Goal: Transaction & Acquisition: Purchase product/service

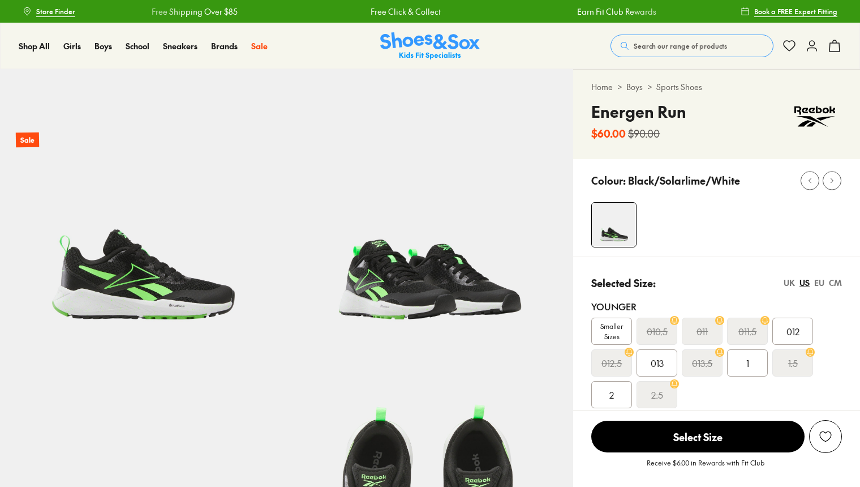
select select "*"
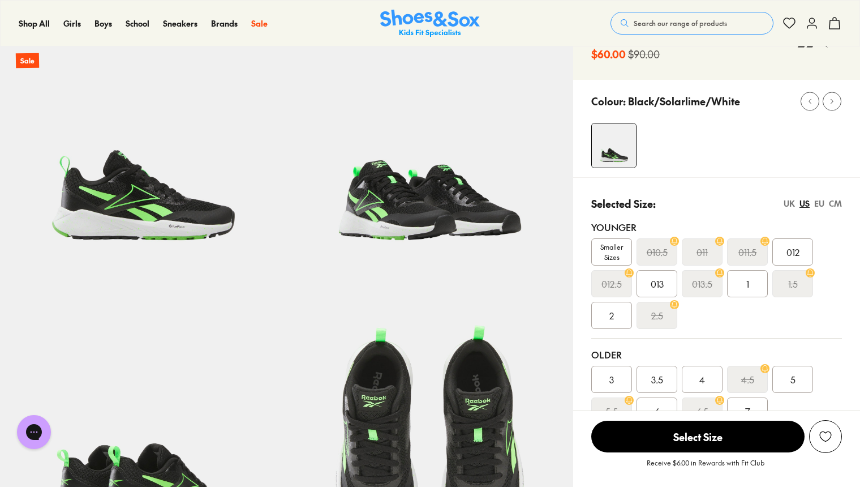
scroll to position [57, 0]
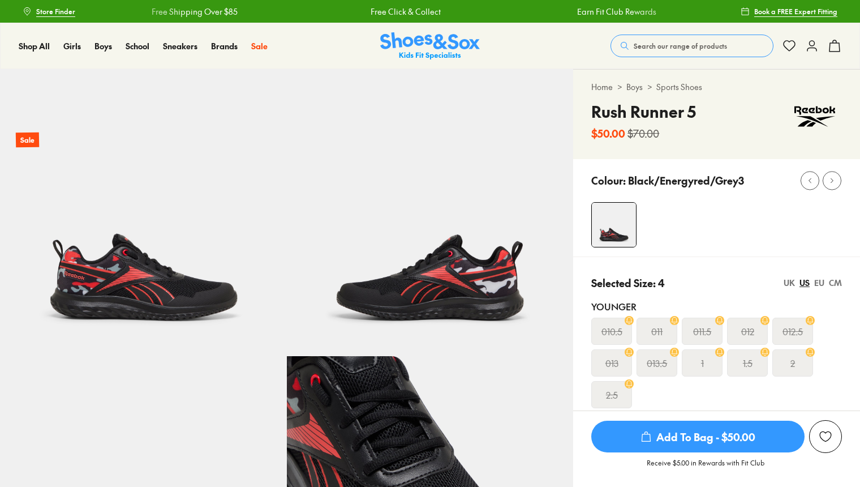
select select "*"
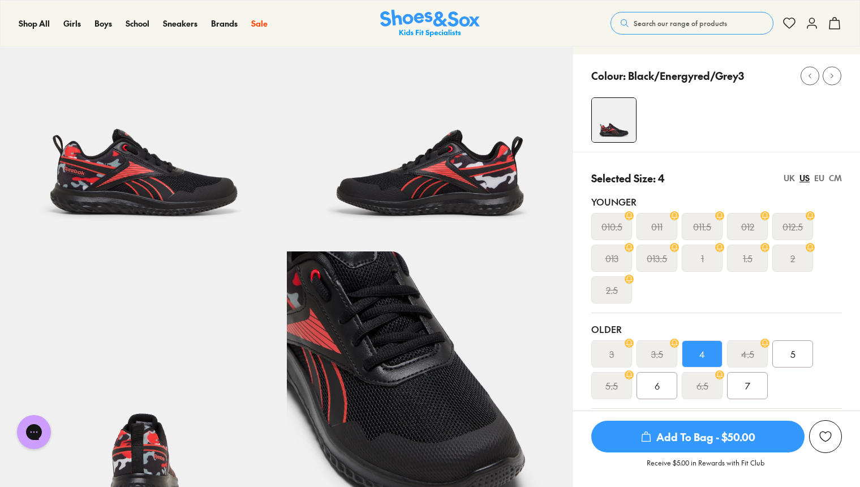
scroll to position [113, 0]
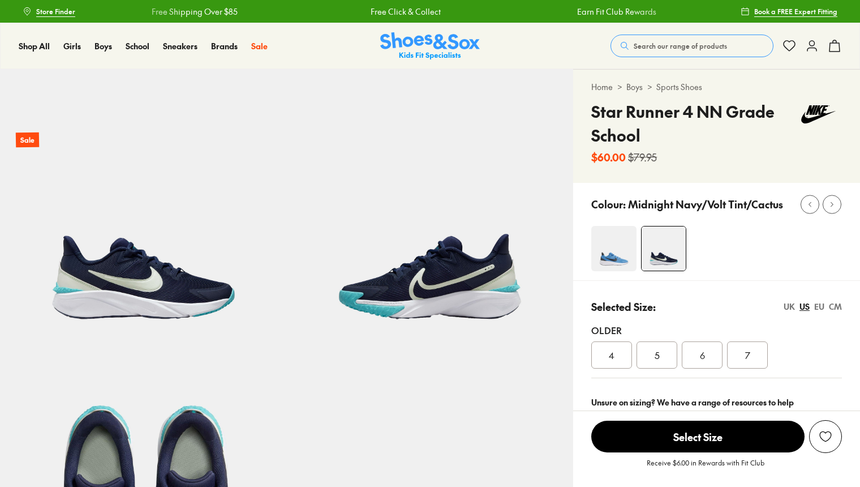
select select "*"
click at [610, 355] on span "4" at bounding box center [612, 355] width 6 height 14
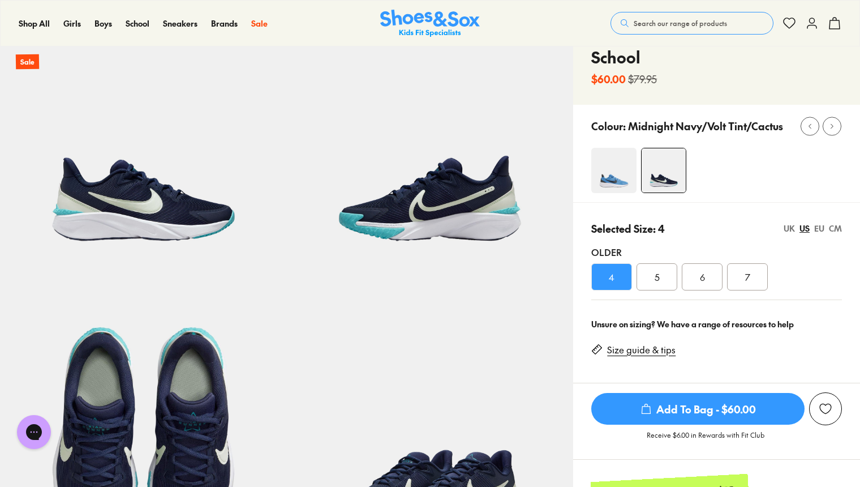
scroll to position [57, 0]
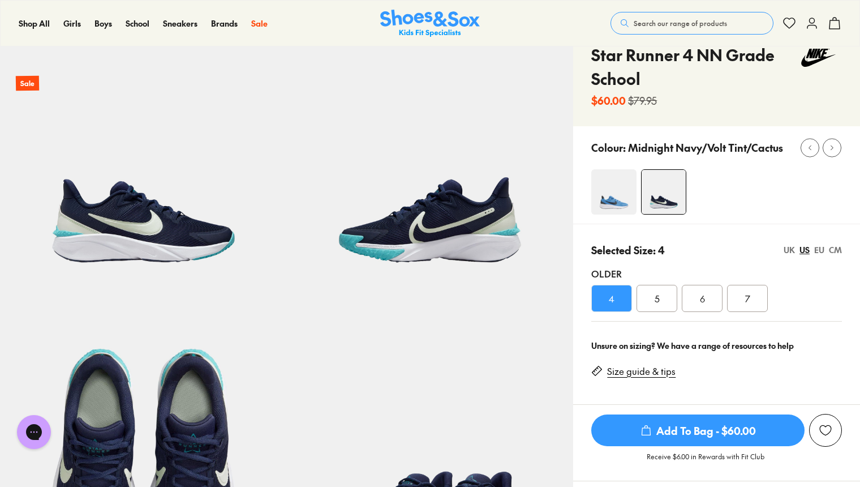
click at [603, 197] on img at bounding box center [614, 191] width 45 height 45
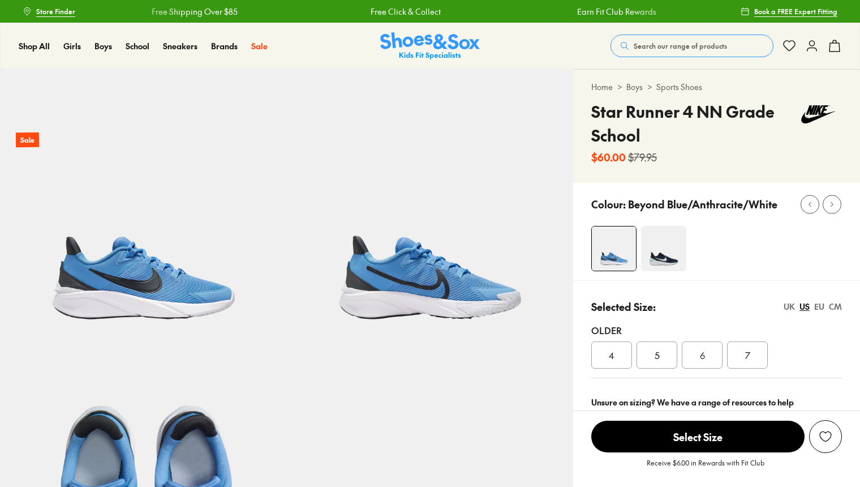
select select "*"
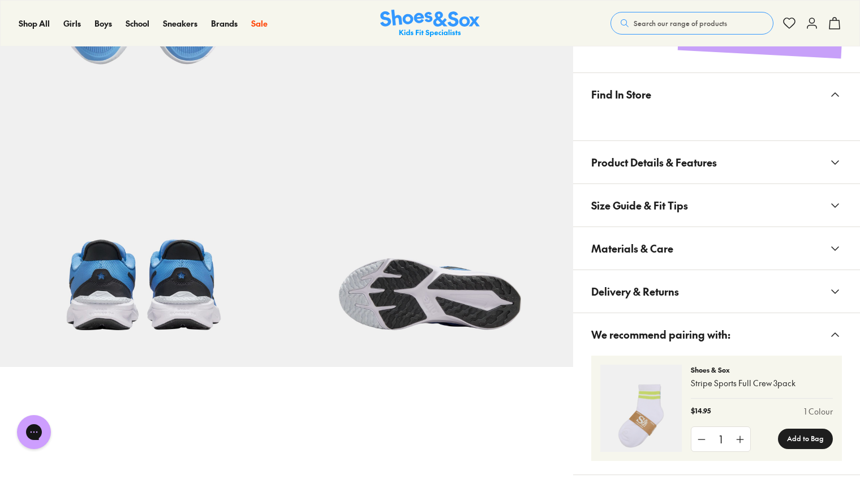
scroll to position [566, 0]
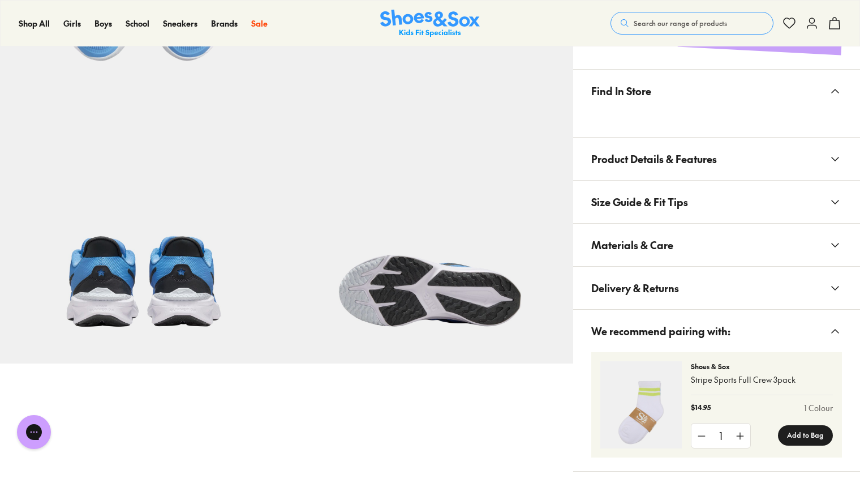
click at [612, 158] on span "Product Details & Features" at bounding box center [655, 158] width 126 height 33
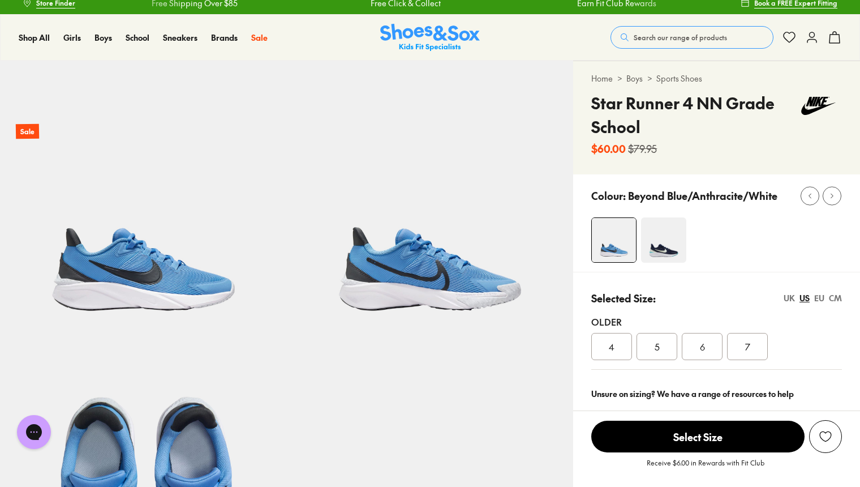
scroll to position [0, 0]
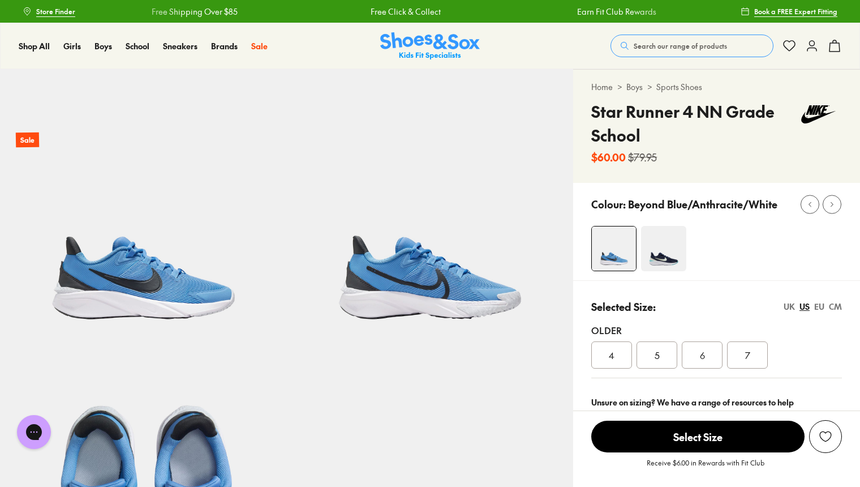
click at [673, 87] on link "Sports Shoes" at bounding box center [680, 87] width 46 height 12
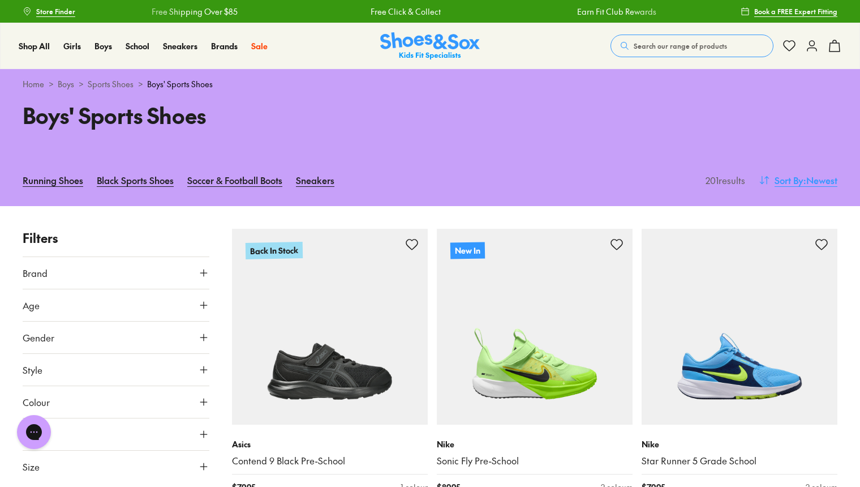
click at [788, 181] on span "Sort By" at bounding box center [789, 180] width 29 height 14
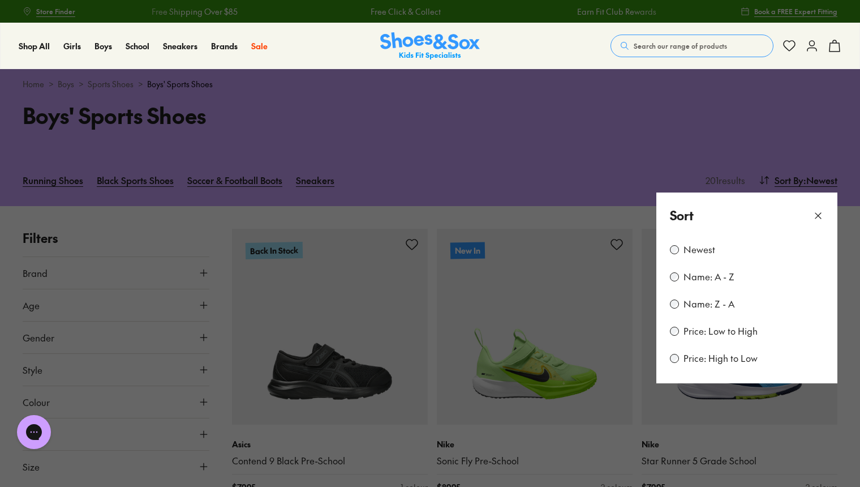
click at [708, 335] on label "Price: Low to High" at bounding box center [721, 331] width 74 height 12
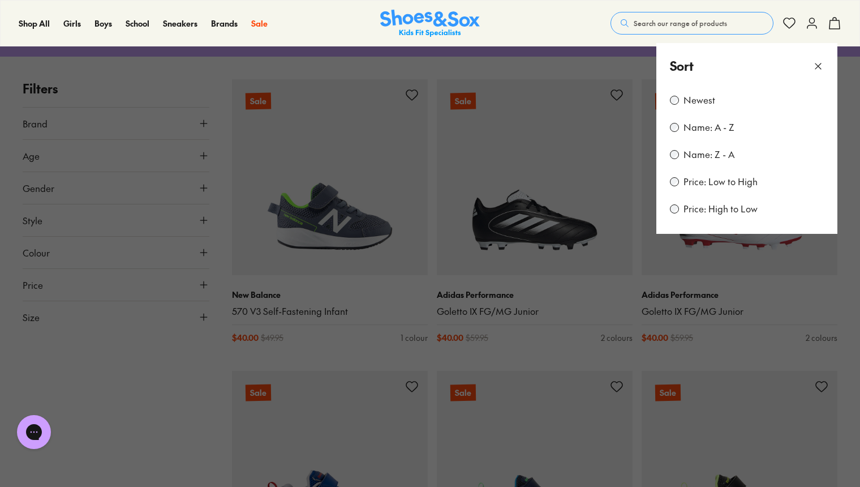
click at [816, 68] on icon at bounding box center [818, 66] width 11 height 11
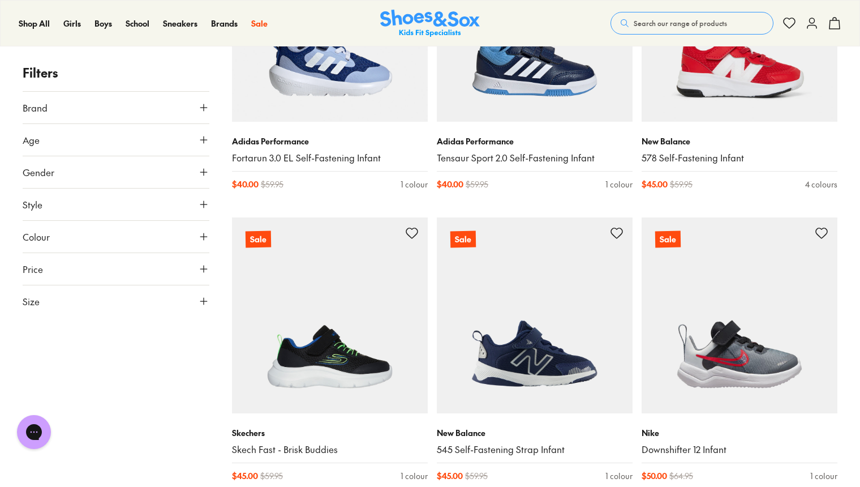
scroll to position [885, 0]
click at [104, 293] on button "Size" at bounding box center [116, 301] width 187 height 32
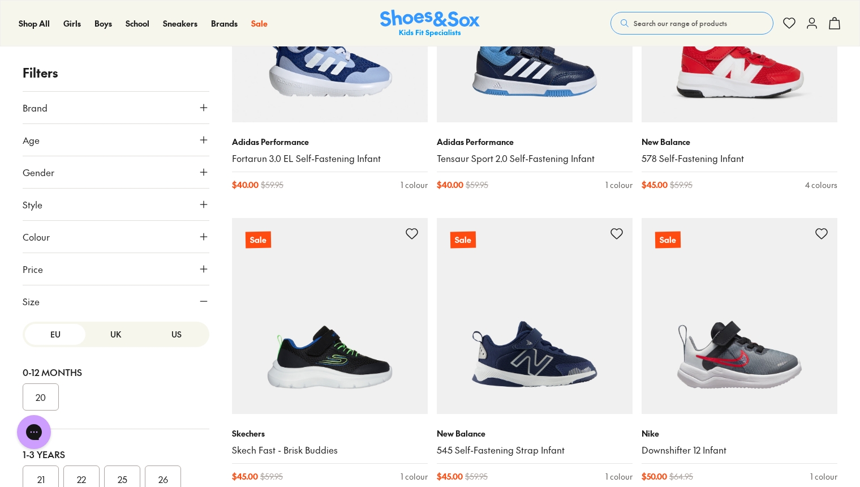
scroll to position [41, 0]
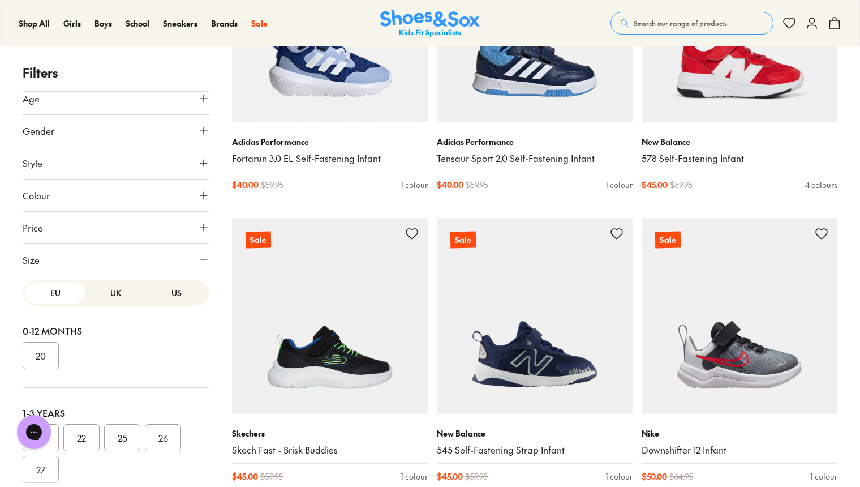
click at [166, 289] on button "US" at bounding box center [177, 292] width 61 height 21
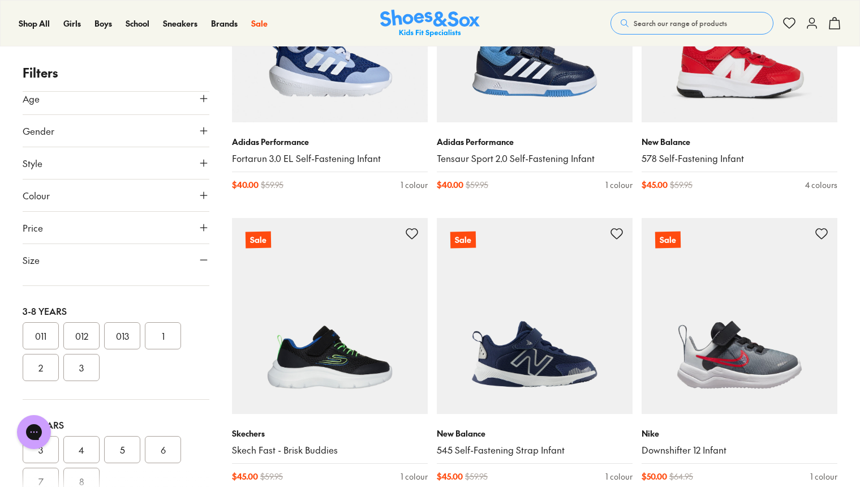
scroll to position [226, 0]
click at [47, 357] on button "2" at bounding box center [41, 356] width 36 height 27
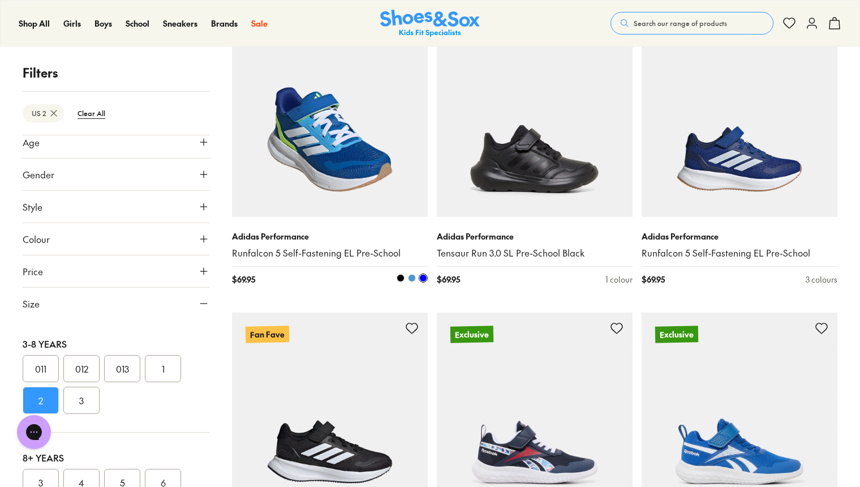
scroll to position [1075, 0]
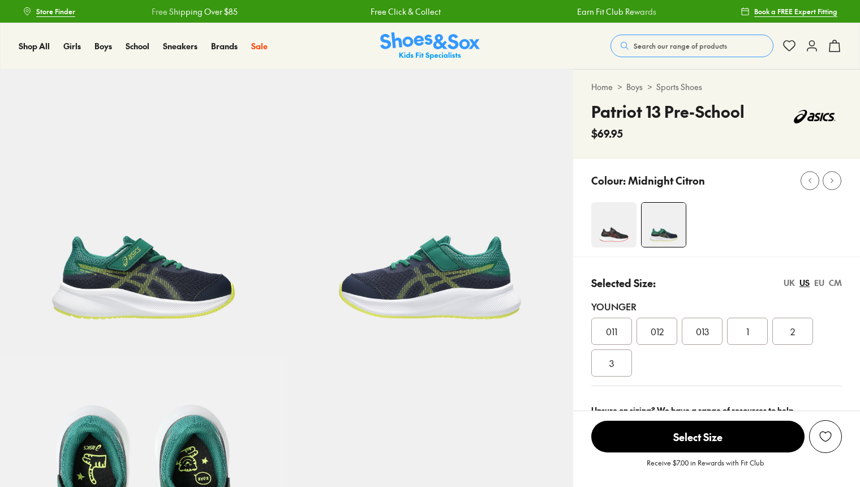
select select "*"
click at [803, 333] on div "2" at bounding box center [793, 331] width 41 height 27
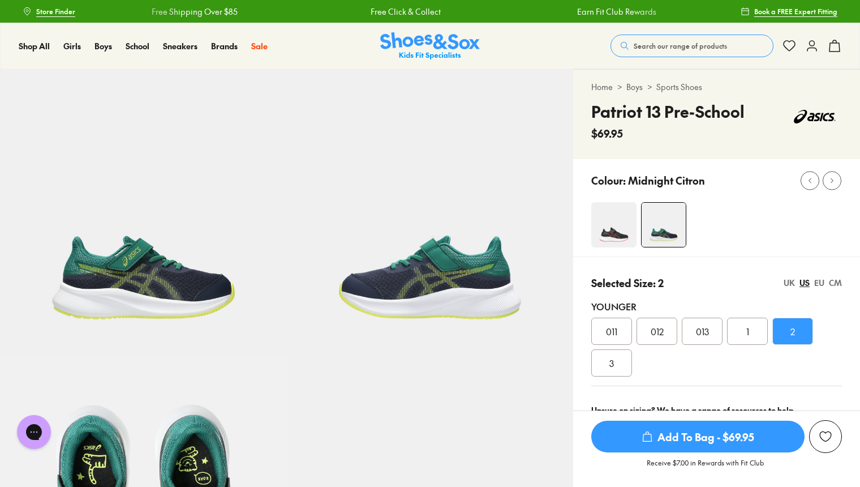
click at [612, 218] on img at bounding box center [614, 224] width 45 height 45
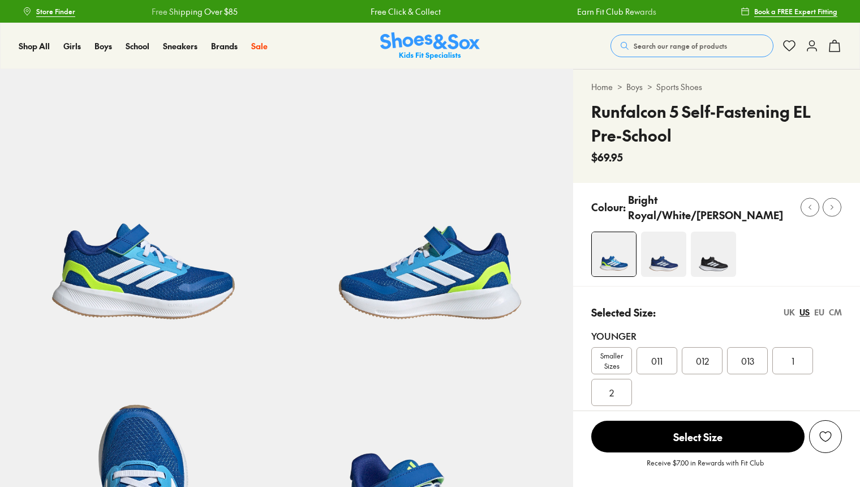
select select "*"
click at [616, 388] on div "2" at bounding box center [612, 392] width 41 height 27
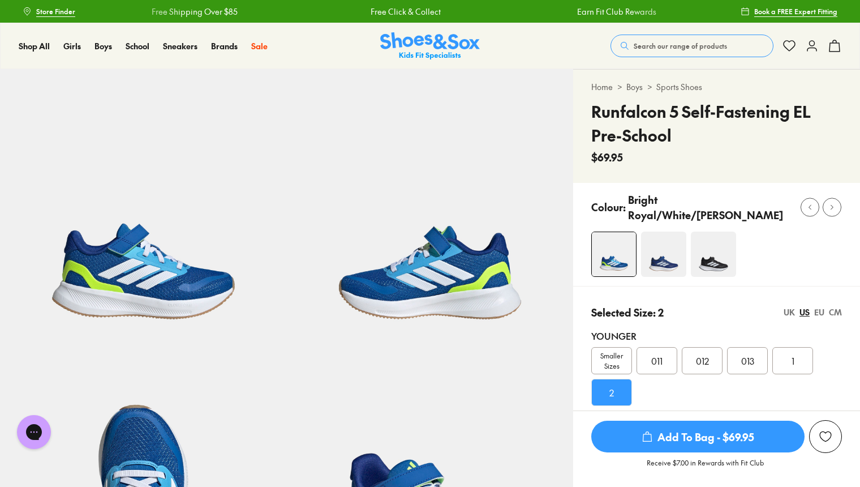
click at [668, 256] on img at bounding box center [663, 254] width 45 height 45
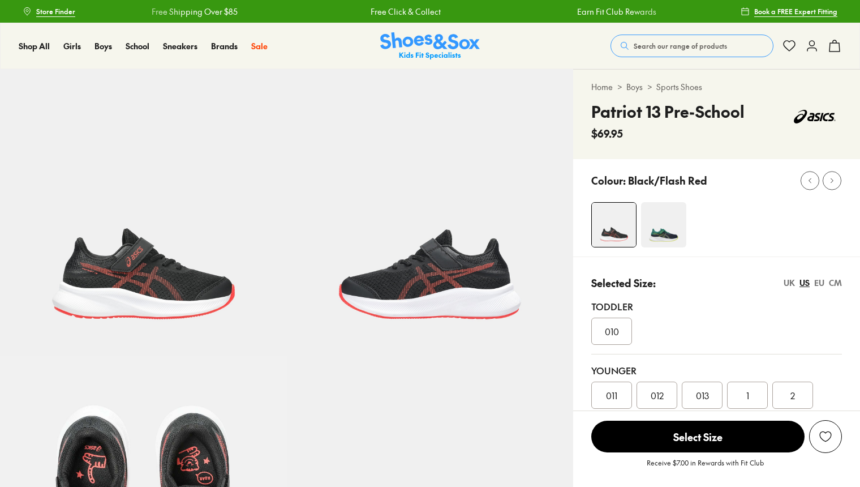
select select "*"
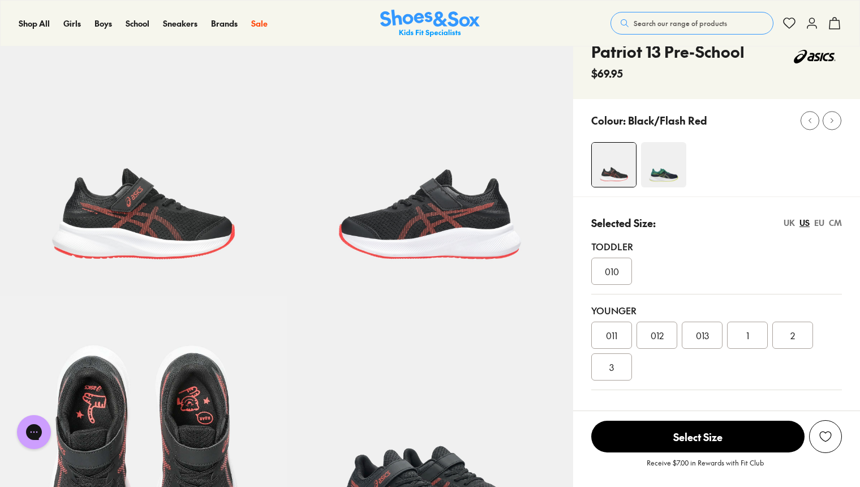
scroll to position [57, 0]
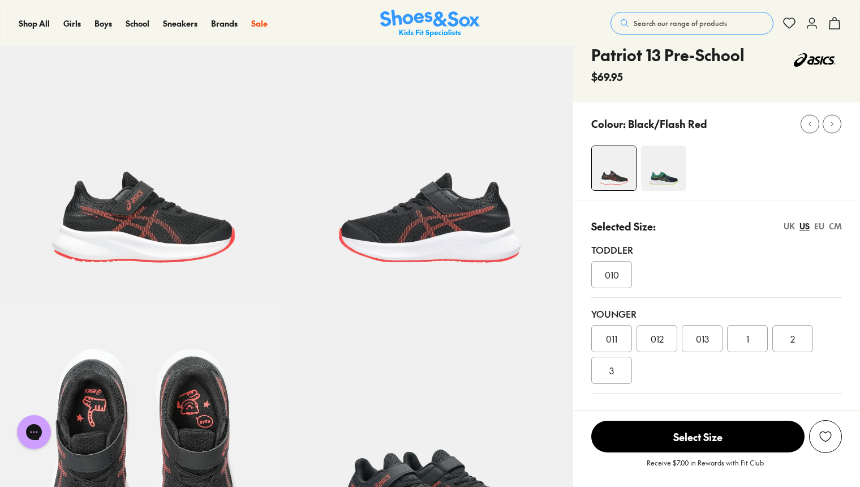
click at [782, 337] on div "2" at bounding box center [793, 338] width 41 height 27
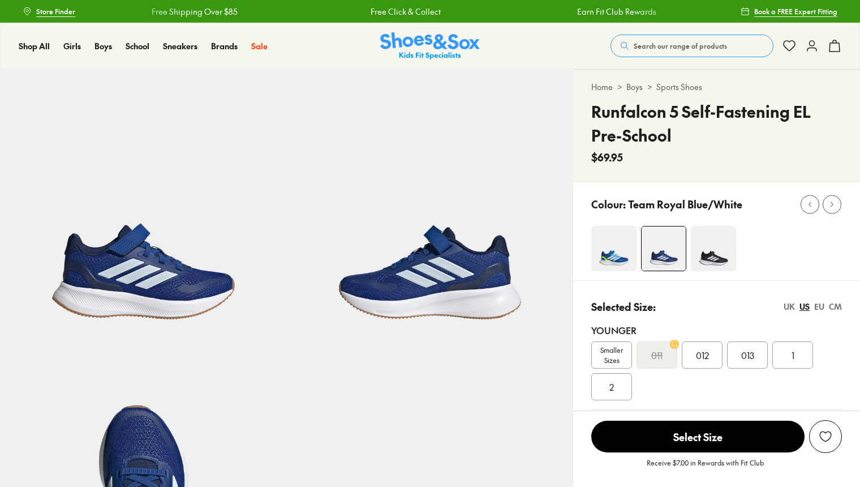
click at [715, 249] on img at bounding box center [713, 248] width 45 height 45
select select "*"
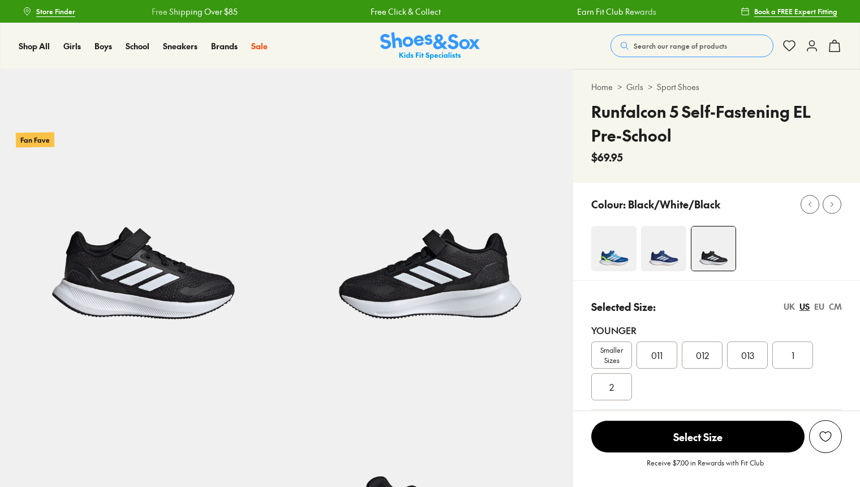
select select "*"
click at [659, 245] on img at bounding box center [663, 248] width 45 height 45
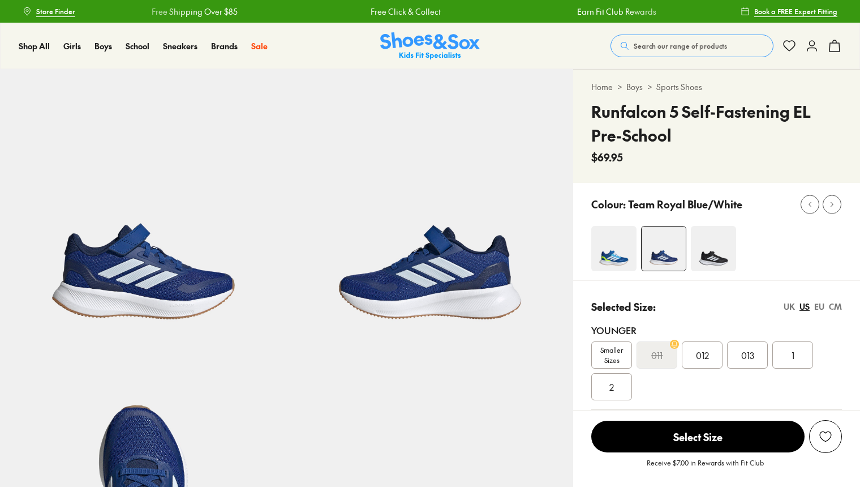
select select "*"
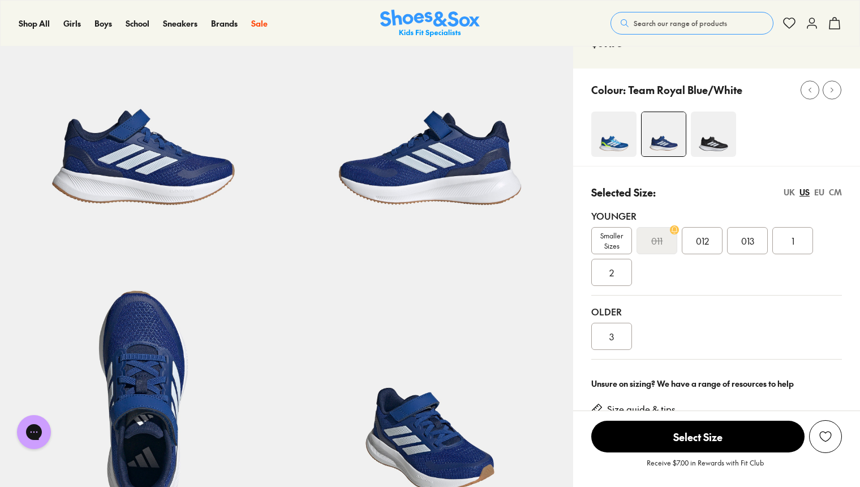
scroll to position [113, 0]
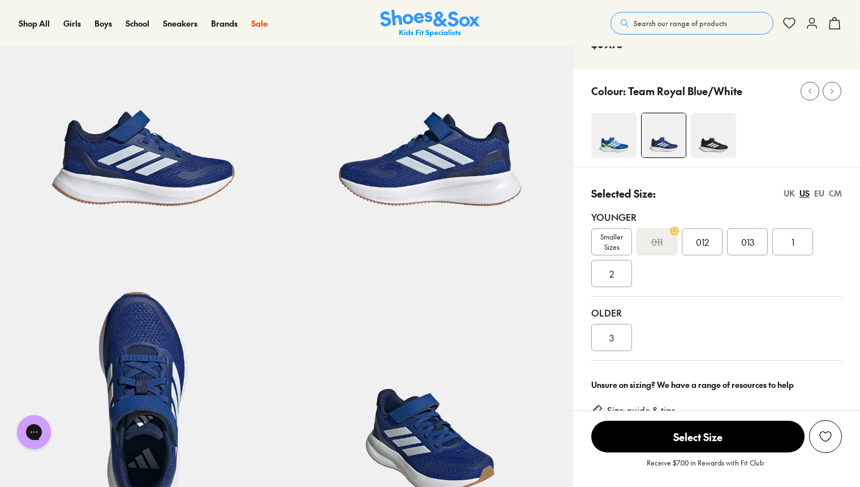
click at [622, 150] on img at bounding box center [614, 135] width 45 height 45
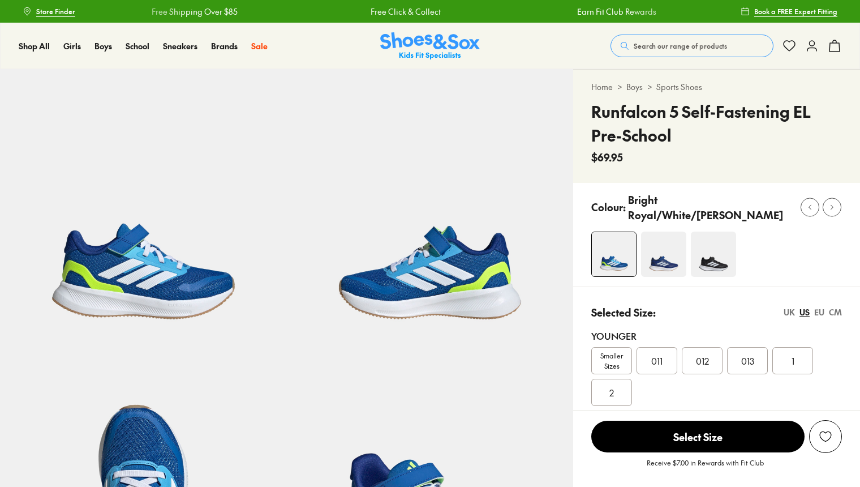
select select "*"
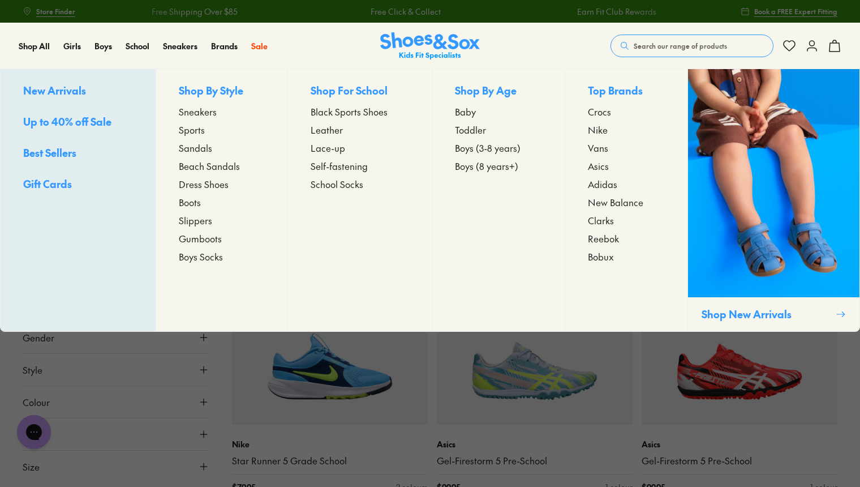
click at [341, 165] on span "Self-fastening" at bounding box center [339, 166] width 57 height 14
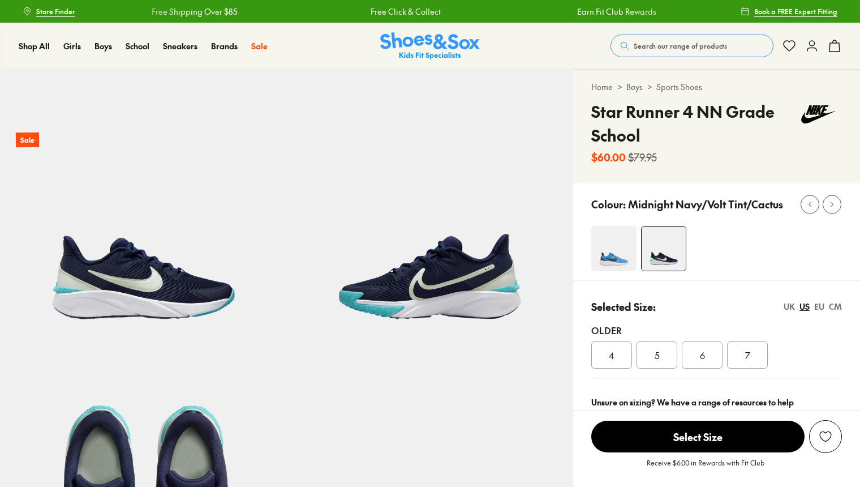
select select "*"
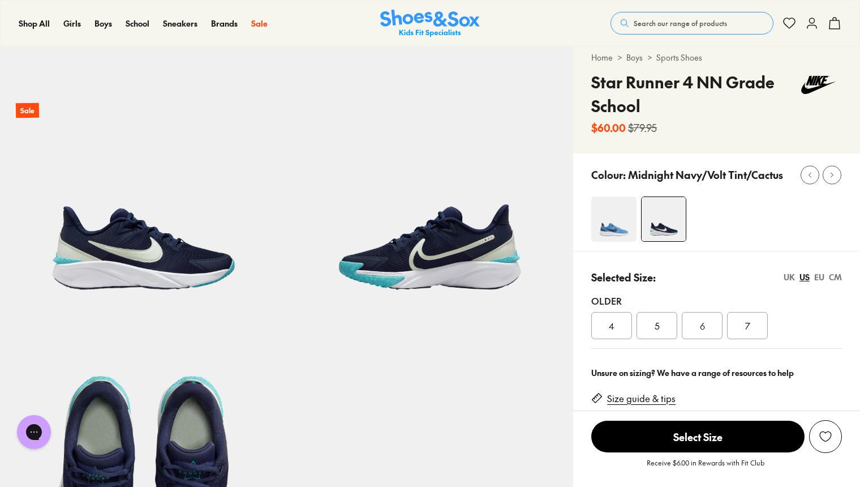
scroll to position [113, 0]
